Goal: Information Seeking & Learning: Learn about a topic

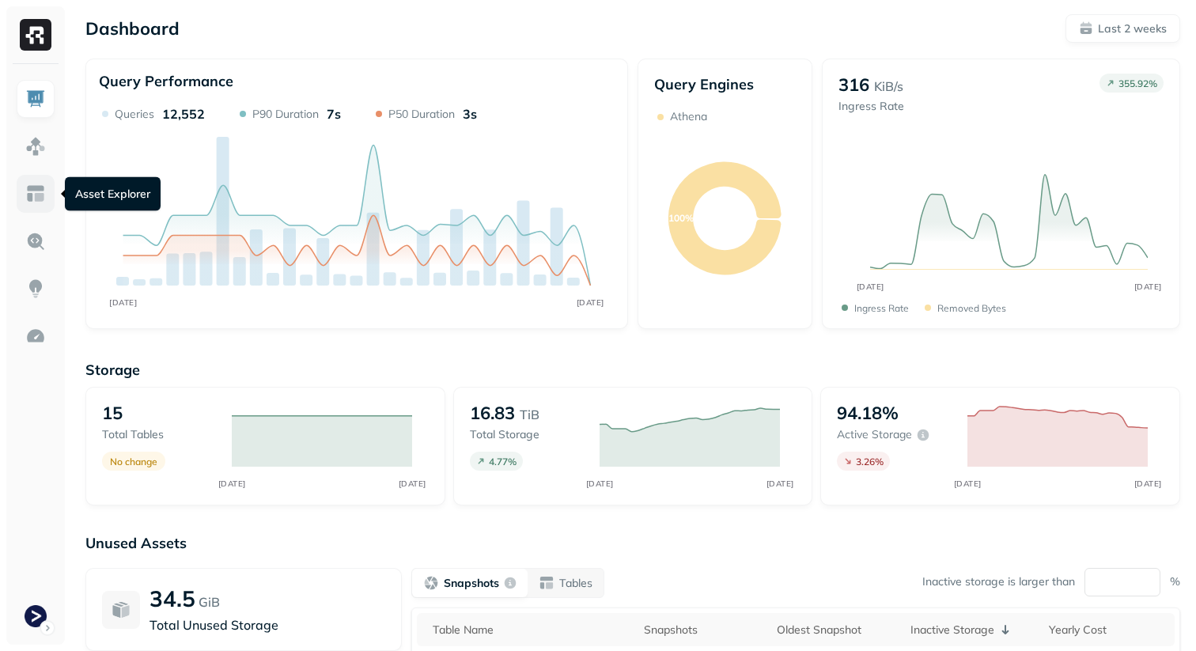
click at [34, 197] on img at bounding box center [35, 194] width 21 height 21
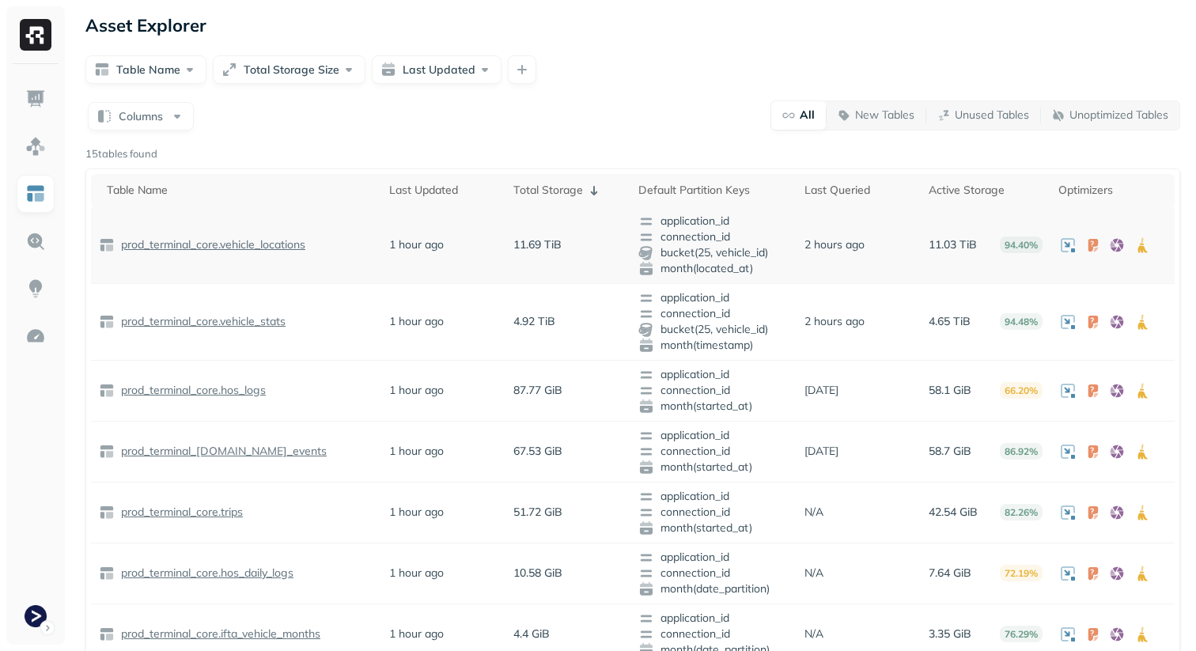
click at [213, 243] on p "prod_terminal_core.vehicle_locations" at bounding box center [211, 244] width 187 height 15
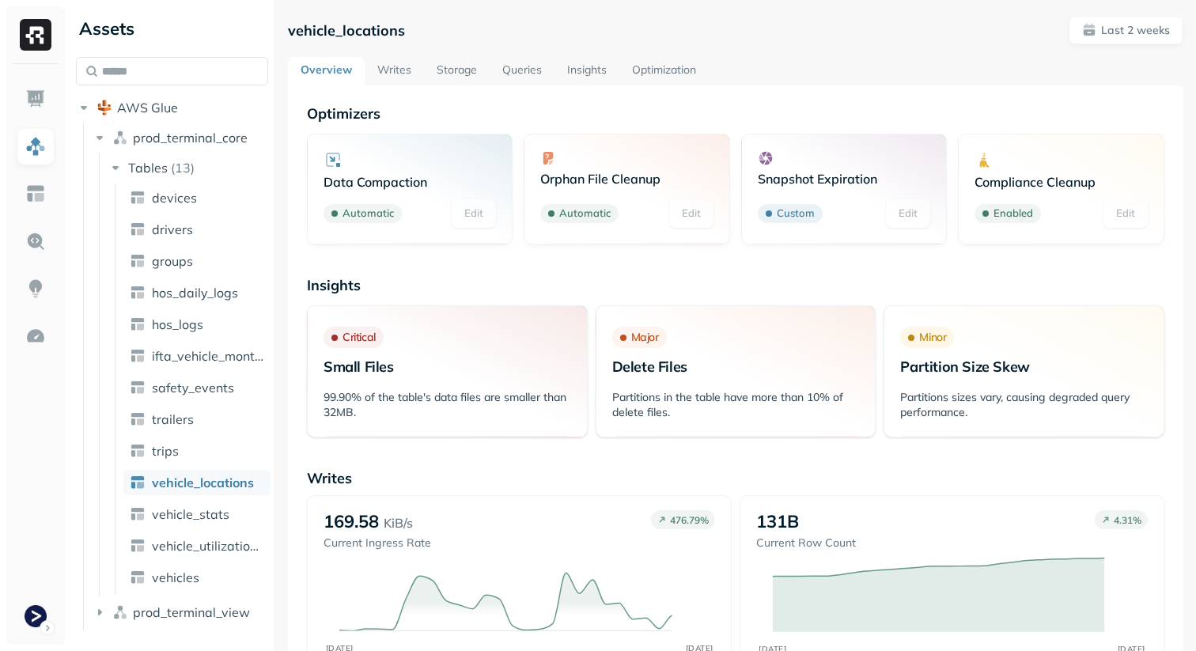
click at [457, 58] on link "Storage" at bounding box center [457, 71] width 66 height 28
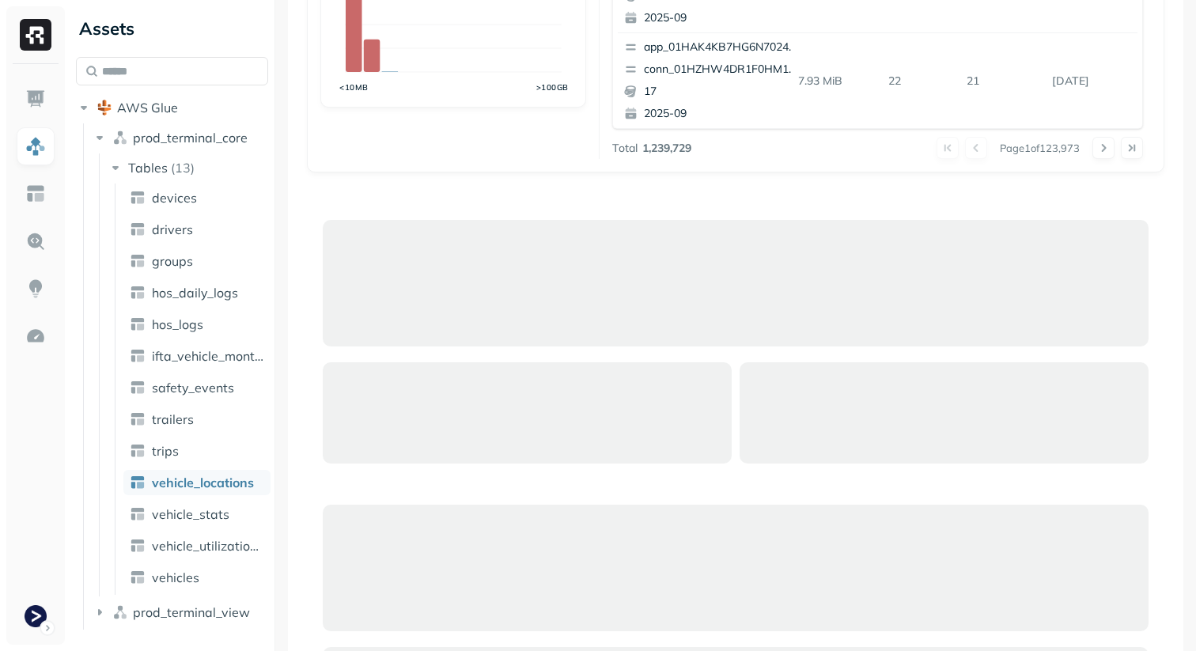
scroll to position [565, 0]
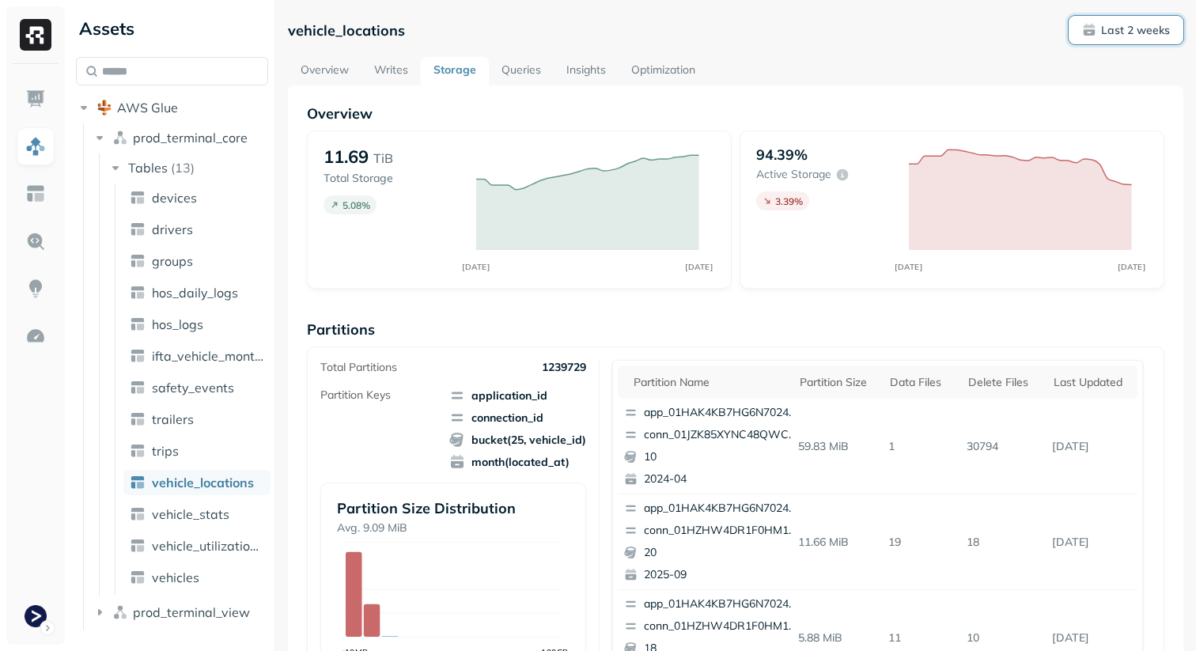
click at [1141, 25] on p "Last 2 weeks" at bounding box center [1135, 30] width 69 height 15
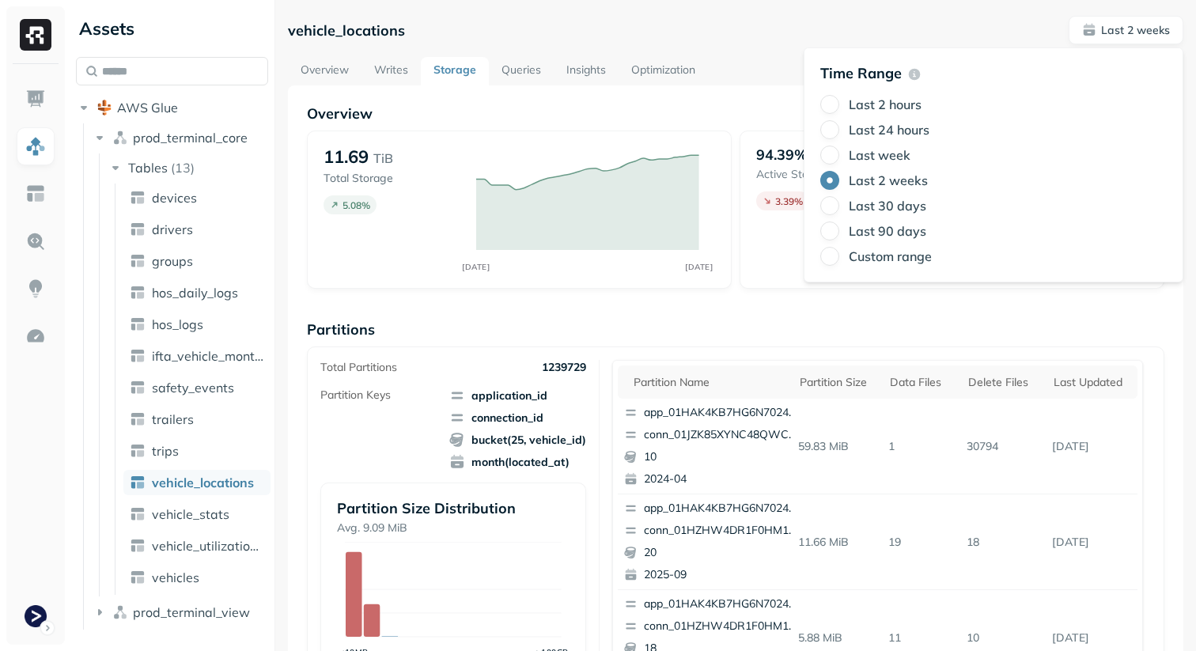
click at [902, 126] on label "Last 24 hours" at bounding box center [889, 130] width 81 height 16
click at [839, 126] on button "Last 24 hours" at bounding box center [829, 129] width 19 height 19
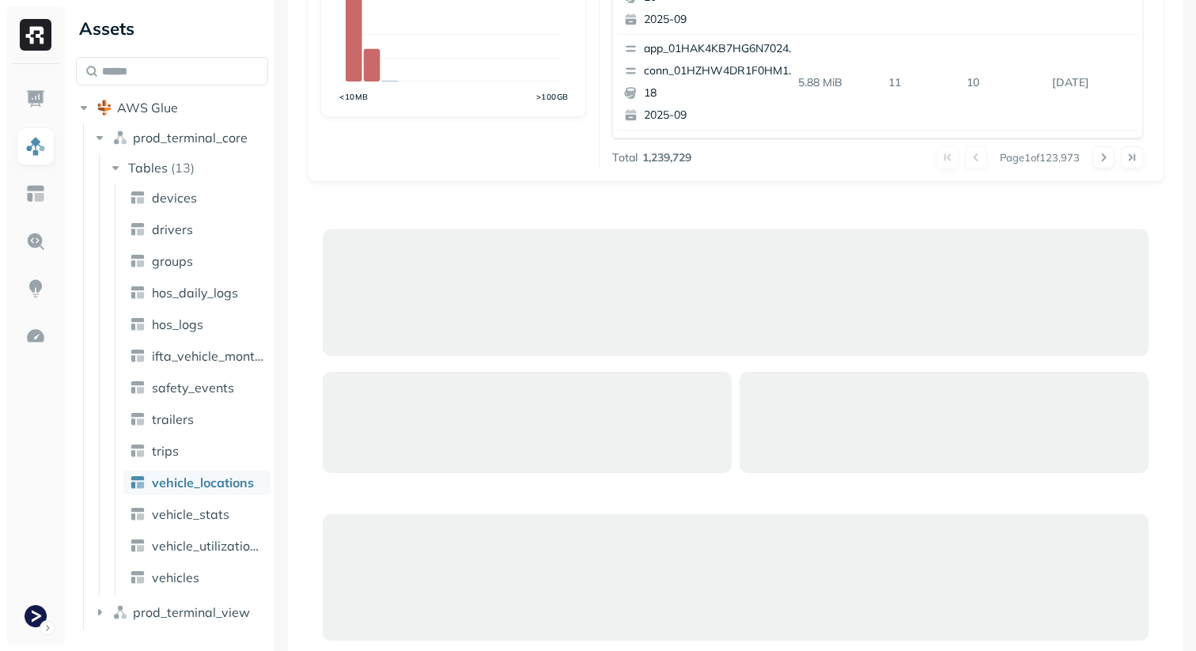
scroll to position [553, 0]
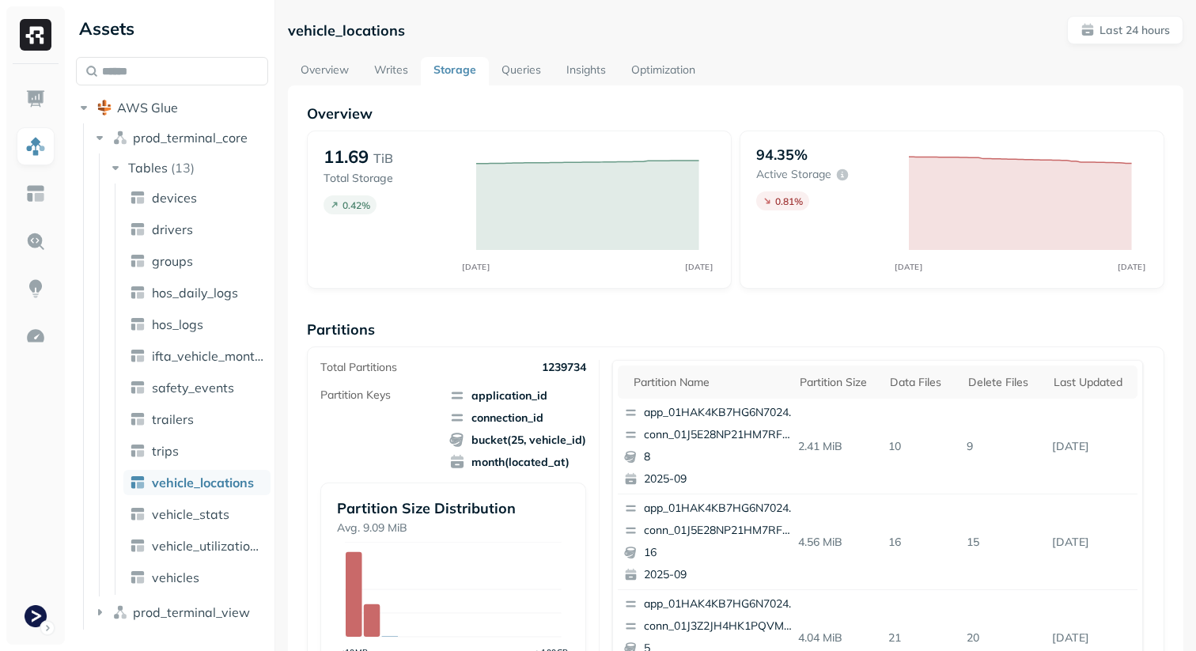
scroll to position [469, 0]
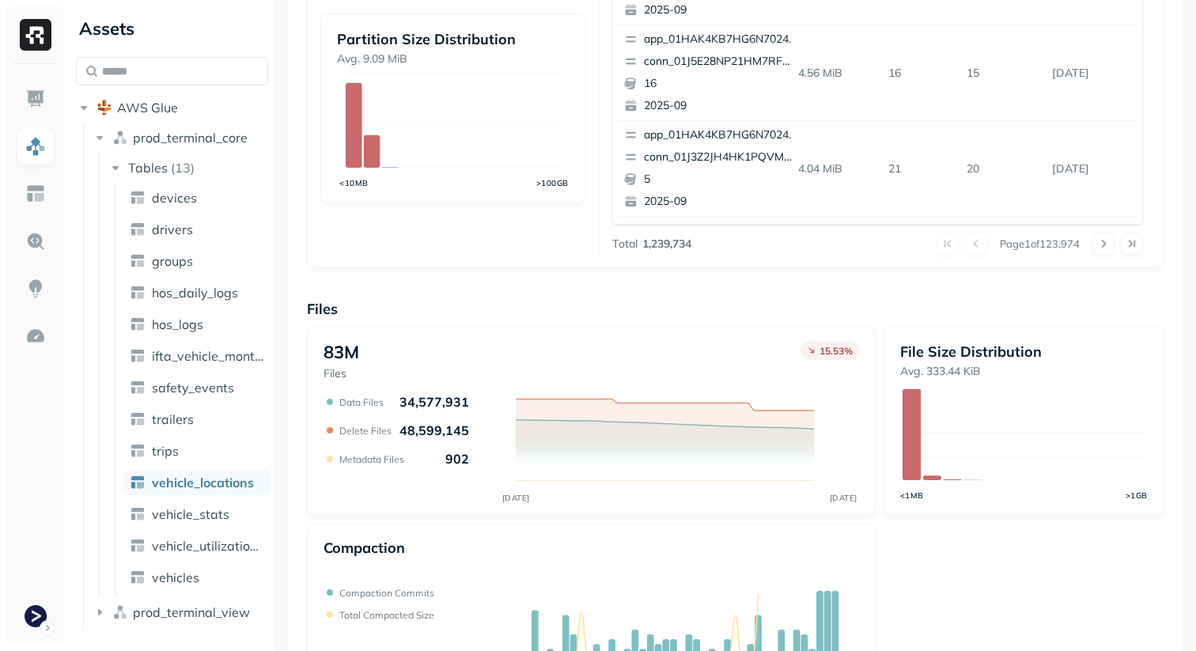
click at [695, 301] on p "Files" at bounding box center [736, 309] width 858 height 18
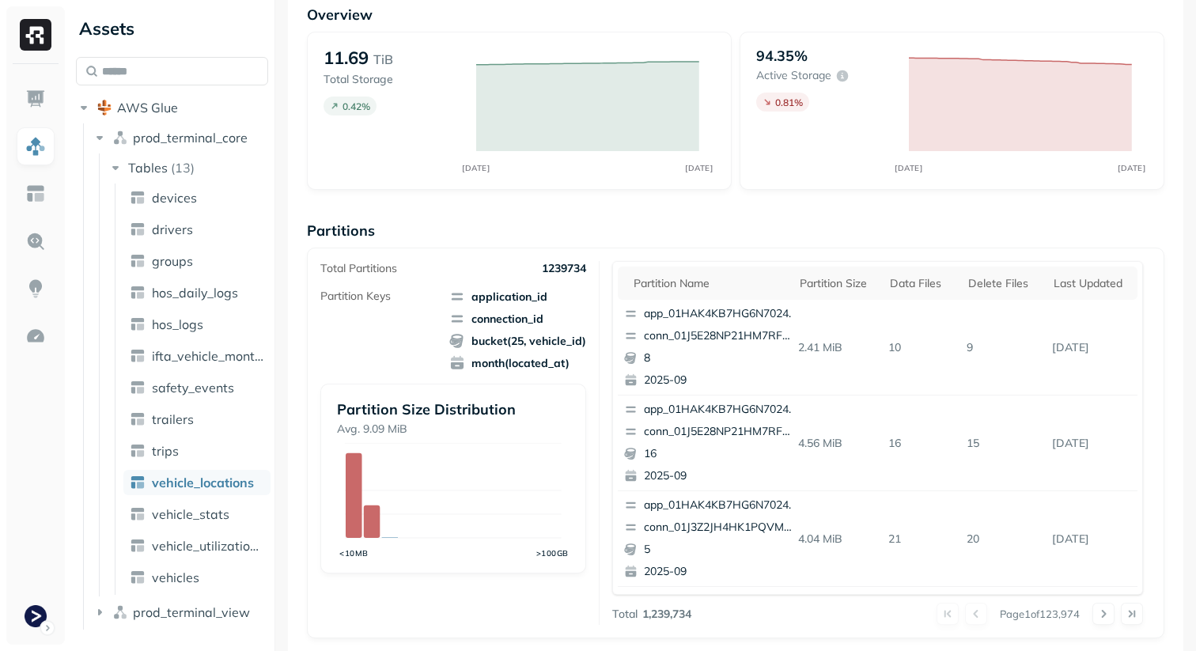
scroll to position [0, 0]
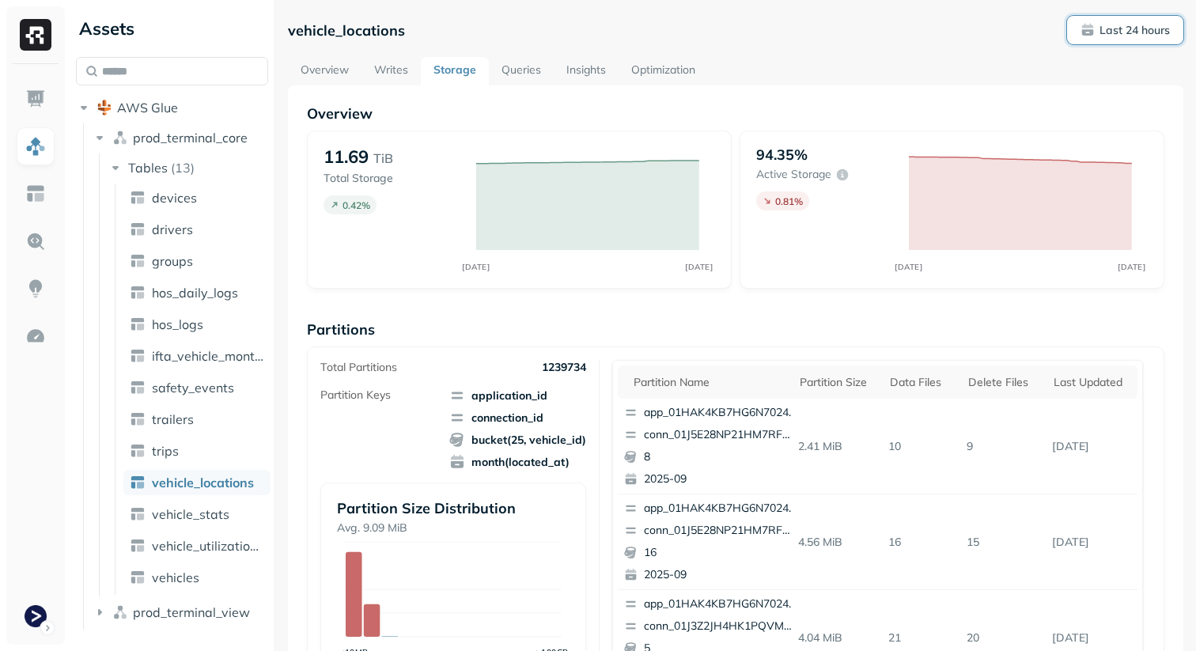
click at [1161, 38] on button "Last 24 hours" at bounding box center [1125, 30] width 116 height 28
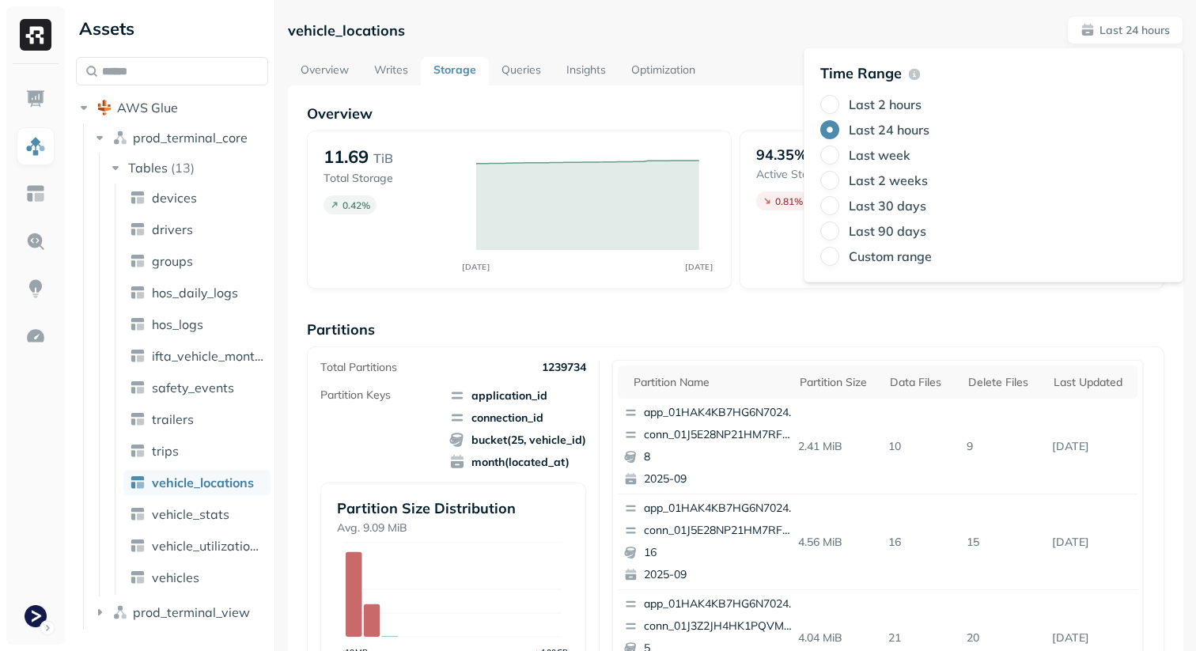
click at [737, 92] on div "Overview 11.69 TiB Total Storage 0.42 % SEP 12 SEP 13 94.35% Active storage 0.8…" at bounding box center [736, 647] width 896 height 1124
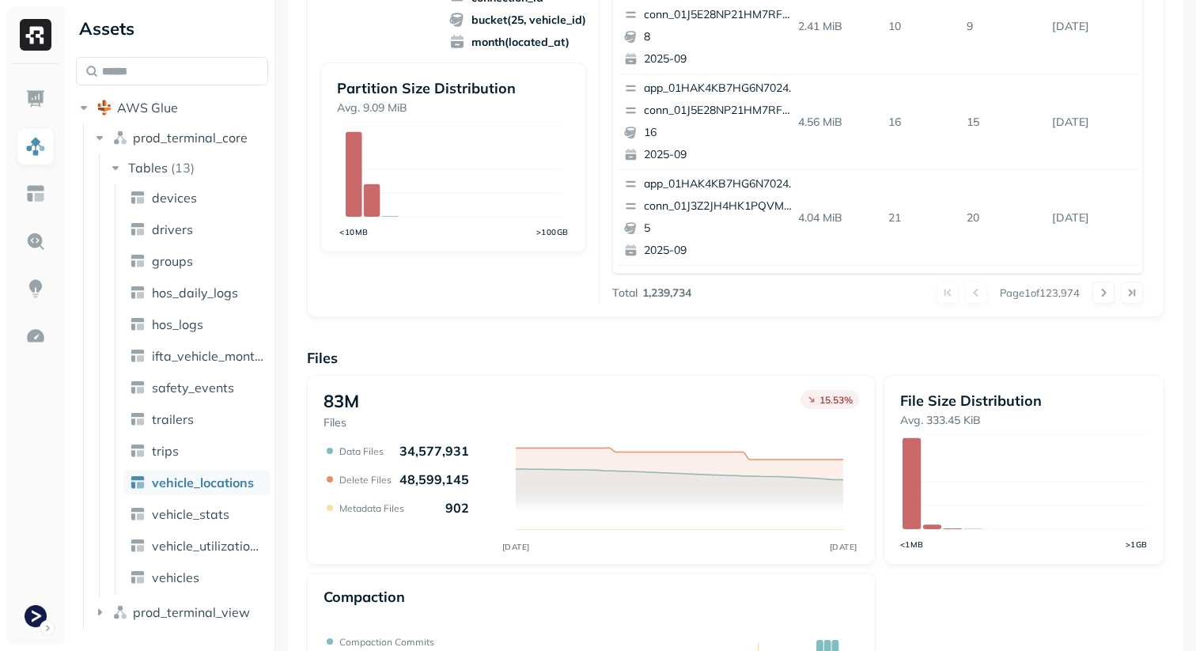
scroll to position [540, 0]
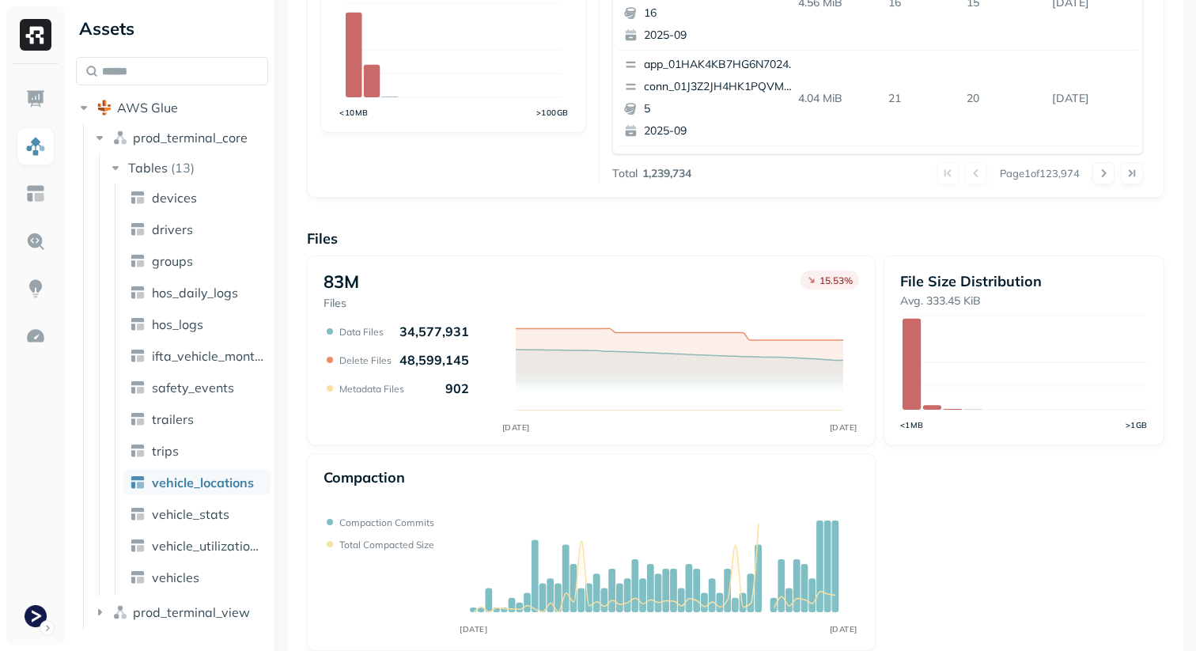
click at [453, 440] on div "83M Files 15.53 % SEP 12 SEP 13 Data Files 34,577,931 Delete Files 48,599,145 M…" at bounding box center [591, 351] width 569 height 190
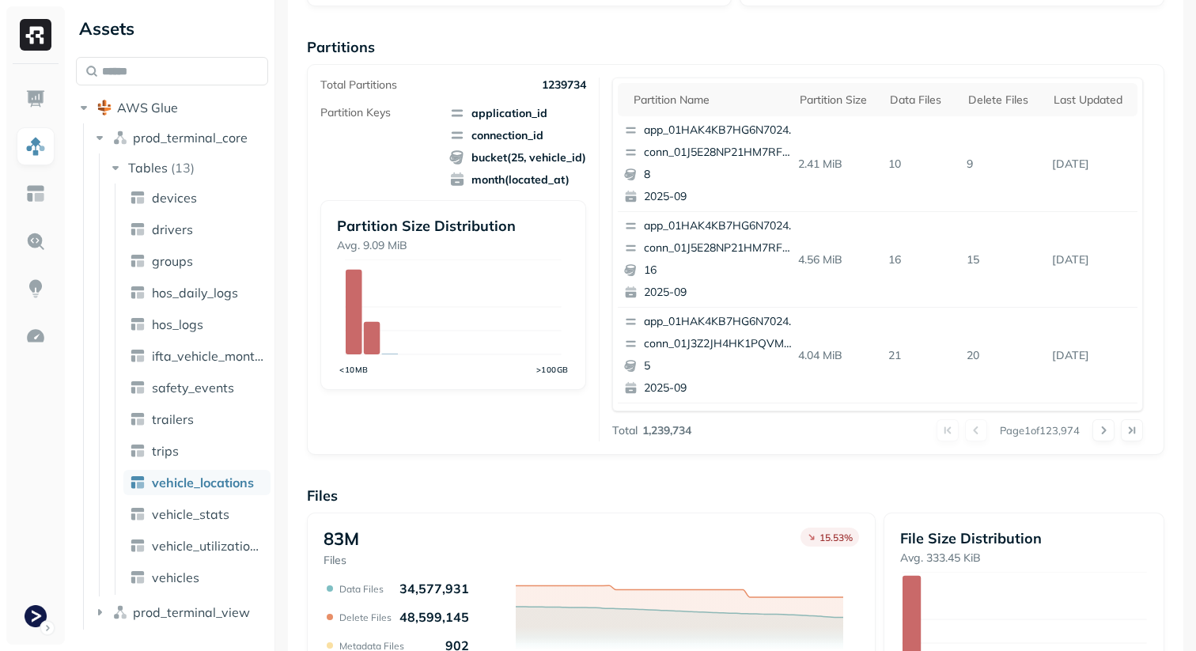
click at [565, 524] on div "83M Files 15.53 % SEP 12 SEP 13 Data Files 34,577,931 Delete Files 48,599,145 M…" at bounding box center [591, 608] width 569 height 190
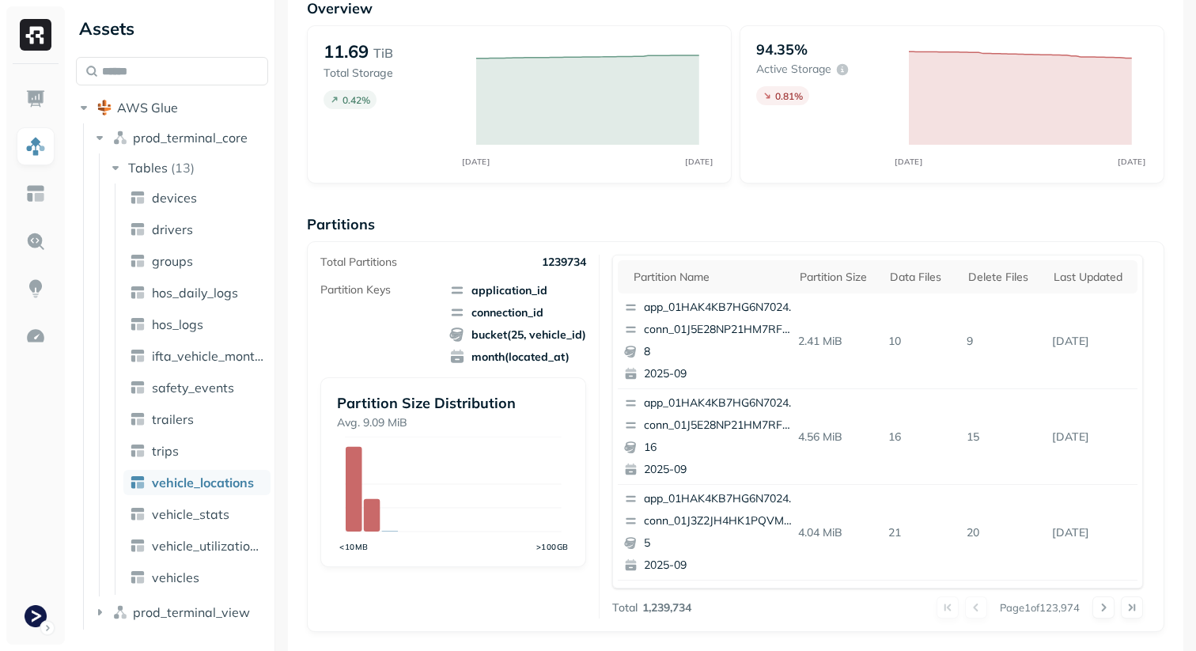
scroll to position [0, 0]
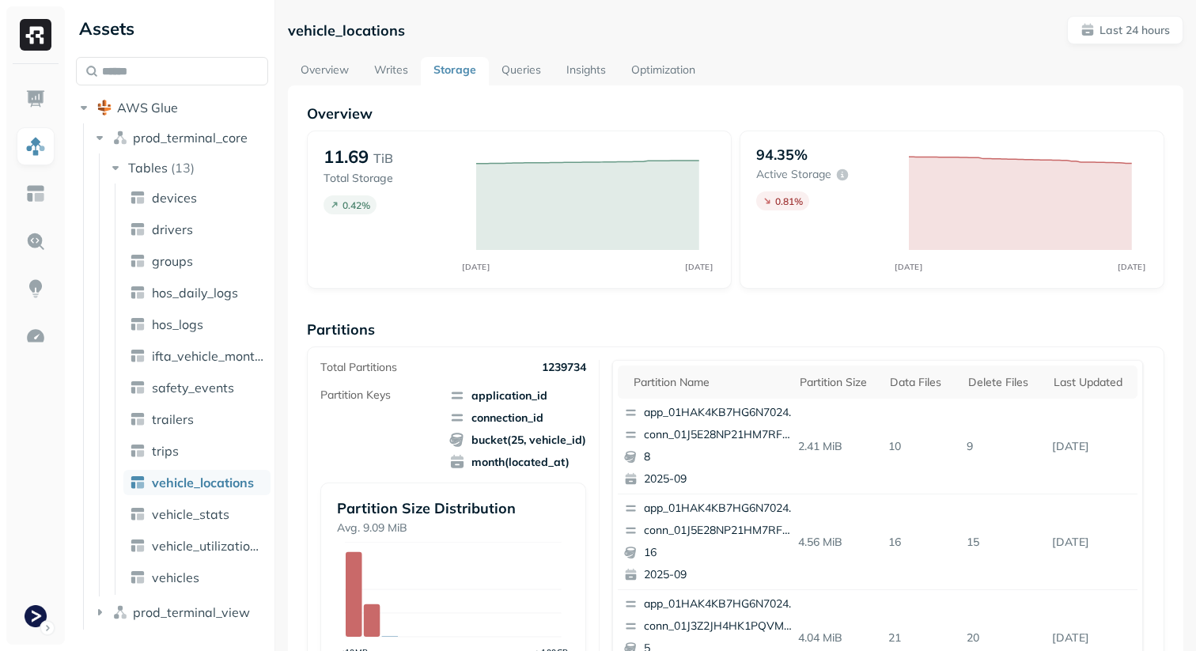
click at [607, 377] on div "Total Partitions 1239734 Partition Keys application_id connection_id bucket(25,…" at bounding box center [735, 542] width 831 height 364
